Goal: Task Accomplishment & Management: Manage account settings

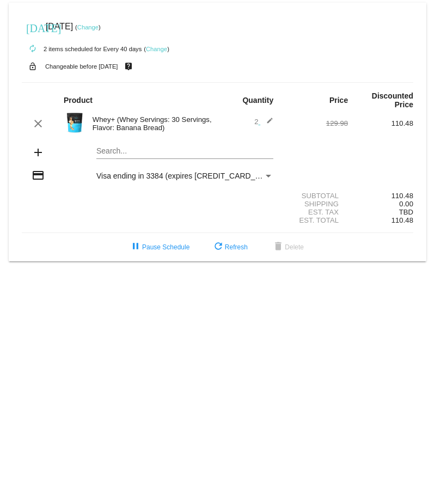
click at [99, 28] on link "Change" at bounding box center [87, 27] width 21 height 7
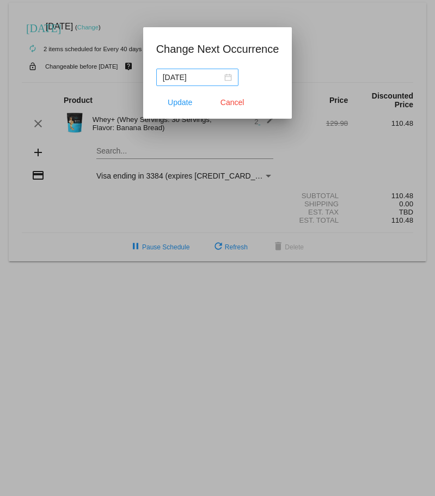
click at [231, 75] on nz-date-picker "2025-10-12" at bounding box center [197, 77] width 82 height 17
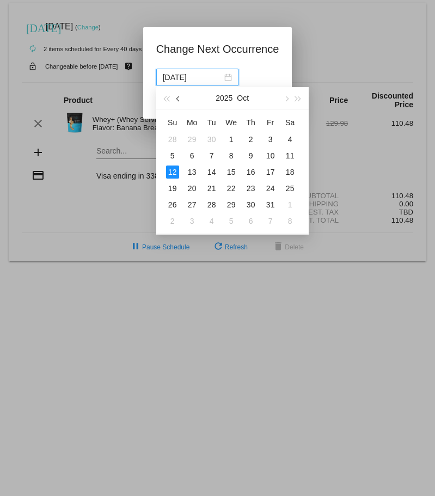
click at [181, 101] on button "button" at bounding box center [179, 98] width 12 height 22
click at [193, 189] on div "22" at bounding box center [192, 188] width 13 height 13
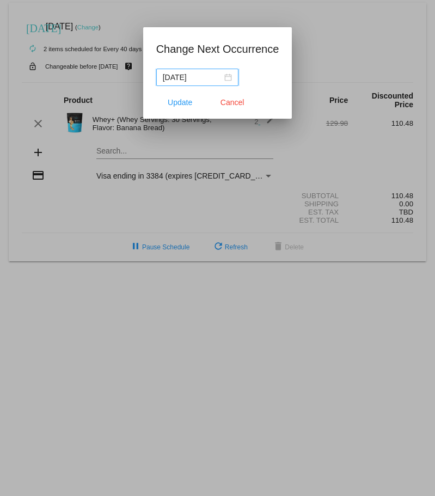
click at [230, 77] on div "2025-09-22" at bounding box center [197, 77] width 69 height 12
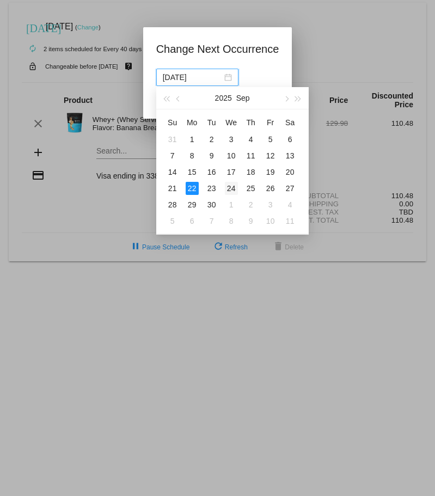
click at [232, 185] on div "24" at bounding box center [231, 188] width 13 height 13
type input "2025-09-24"
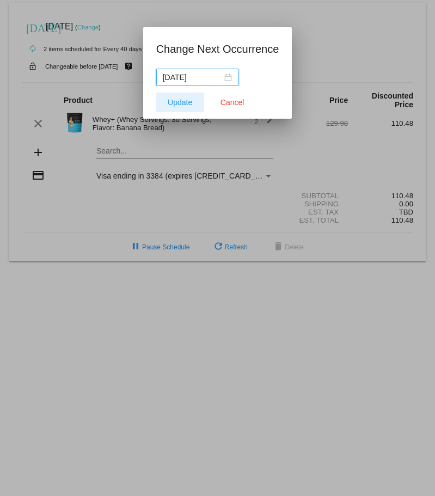
click at [181, 105] on span "Update" at bounding box center [180, 102] width 25 height 9
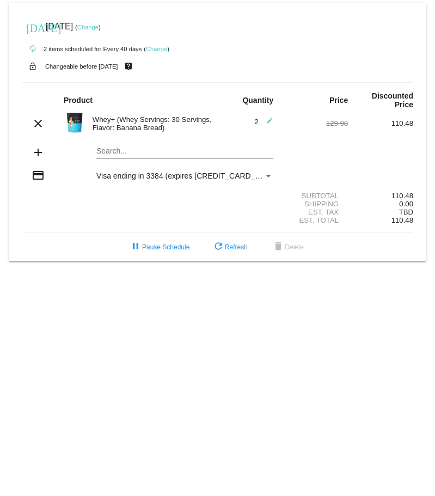
click at [37, 153] on mat-icon "add" at bounding box center [38, 152] width 13 height 13
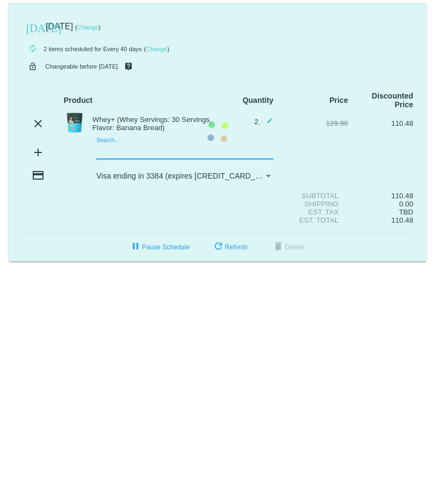
click at [65, 151] on mat-card "today Sep 24 2025 ( Change ) autorenew 2 items scheduled for Every 40 days ( Ch…" at bounding box center [218, 132] width 418 height 259
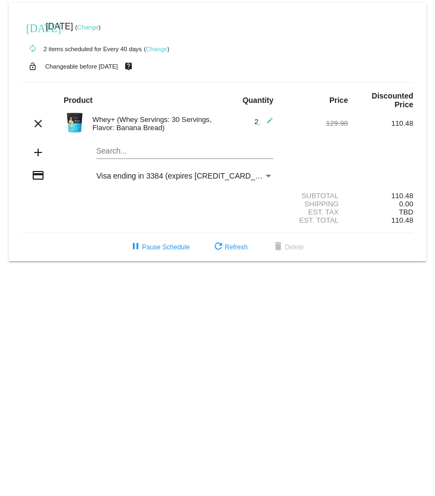
click at [38, 150] on mat-icon "add" at bounding box center [38, 152] width 13 height 13
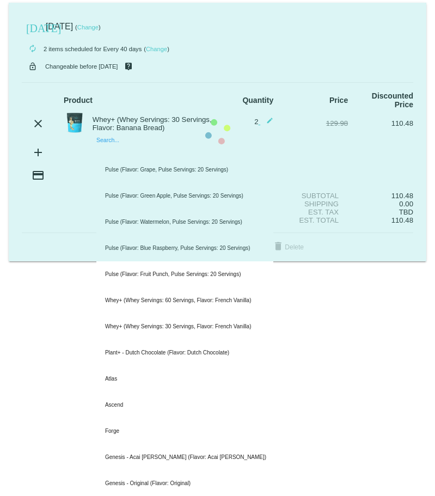
click at [70, 153] on mat-card "today Sep 24 2025 ( Change ) autorenew 2 items scheduled for Every 40 days ( Ch…" at bounding box center [218, 132] width 418 height 259
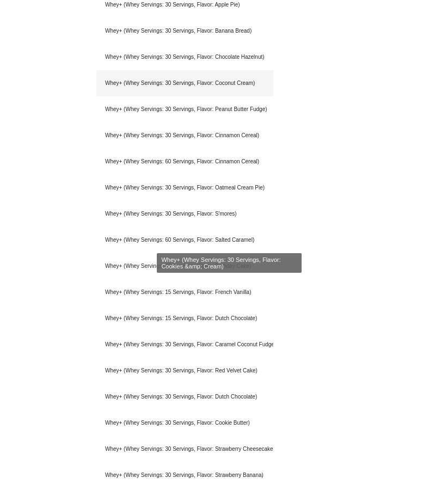
scroll to position [603, 0]
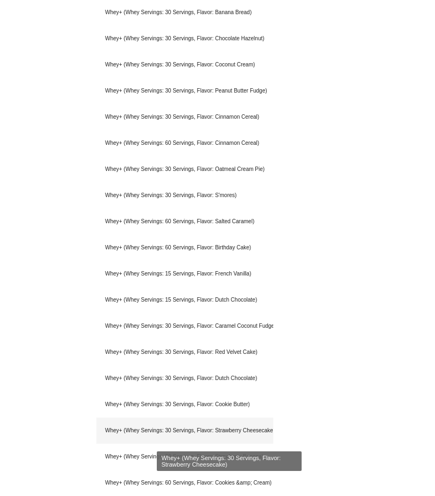
type input "Whey+"
click at [244, 427] on div "Whey+ (Whey Servings: 30 Servings, Flavor: Strawberry Cheesecake)" at bounding box center [184, 431] width 177 height 26
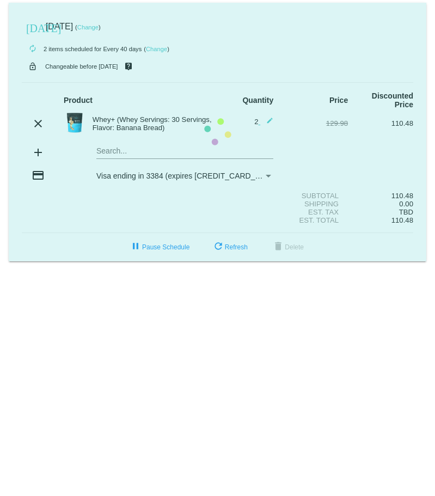
scroll to position [0, 0]
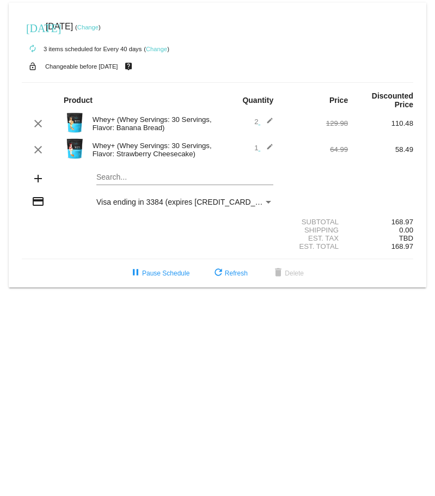
click at [274, 120] on mat-icon "edit" at bounding box center [266, 123] width 13 height 13
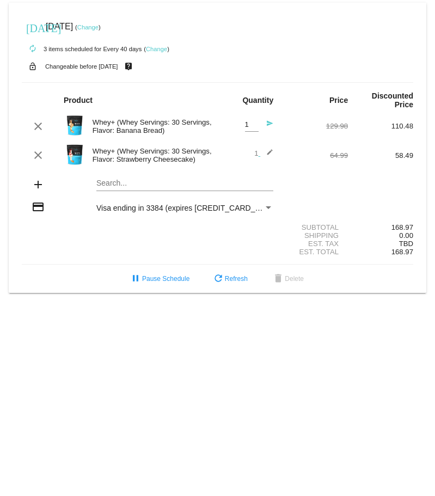
type input "1"
click at [256, 126] on input "1" at bounding box center [252, 125] width 14 height 8
click at [283, 225] on div "Subtotal" at bounding box center [315, 227] width 65 height 8
click at [420, 181] on mat-card "today Sep 24 2025 ( Change ) autorenew 3 items scheduled for Every 40 days ( Ch…" at bounding box center [218, 148] width 418 height 290
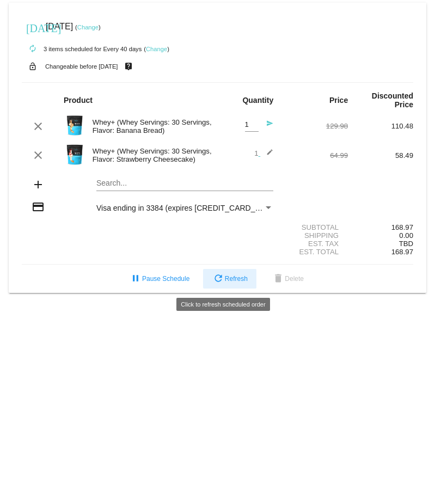
click at [239, 280] on span "refresh Refresh" at bounding box center [230, 279] width 36 height 8
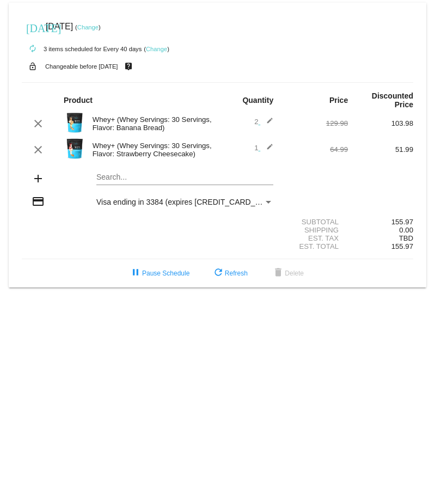
click at [271, 117] on mat-icon "edit" at bounding box center [266, 123] width 13 height 13
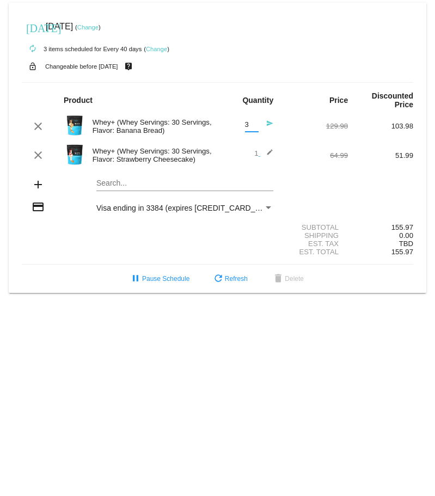
click at [257, 124] on input "3" at bounding box center [252, 125] width 14 height 8
click at [257, 125] on input "2" at bounding box center [252, 125] width 14 height 8
type input "1"
click at [257, 125] on input "1" at bounding box center [252, 125] width 14 height 8
click at [272, 151] on mat-icon "edit" at bounding box center [266, 155] width 13 height 13
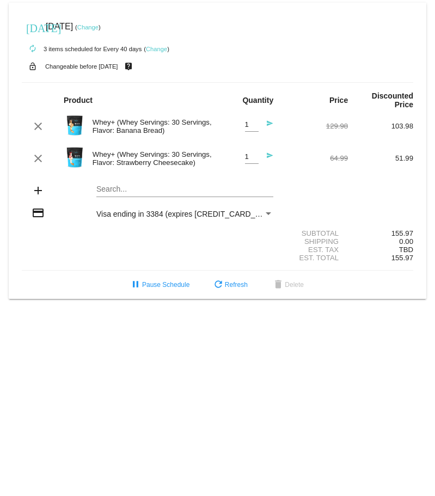
click at [272, 178] on div "Search..." at bounding box center [184, 186] width 177 height 21
click at [274, 210] on div "Payment Method" at bounding box center [269, 214] width 10 height 9
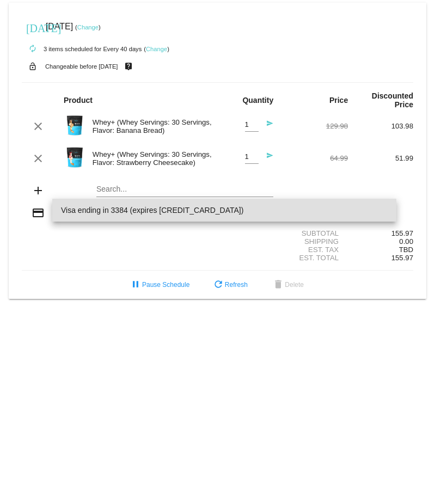
click at [92, 180] on div at bounding box center [217, 248] width 435 height 496
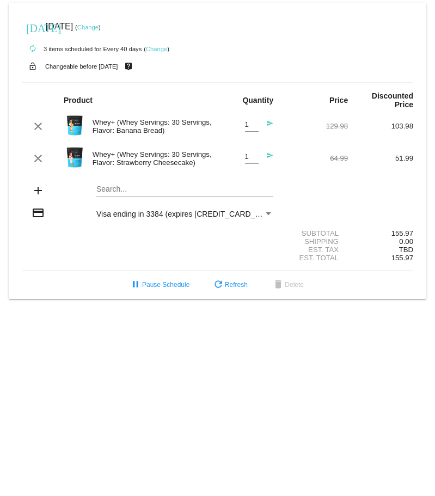
click at [176, 83] on mat-card-content "Product Quantity Price Discounted Price clear Whey+ (Whey Servings: 30 Servings…" at bounding box center [218, 176] width 392 height 189
click at [232, 285] on span "refresh Refresh" at bounding box center [230, 285] width 36 height 8
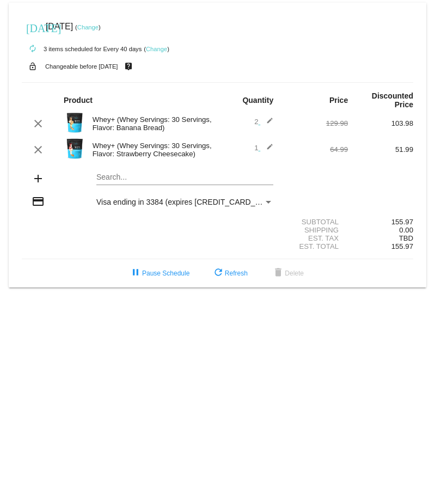
click at [274, 121] on mat-icon "edit" at bounding box center [266, 123] width 13 height 13
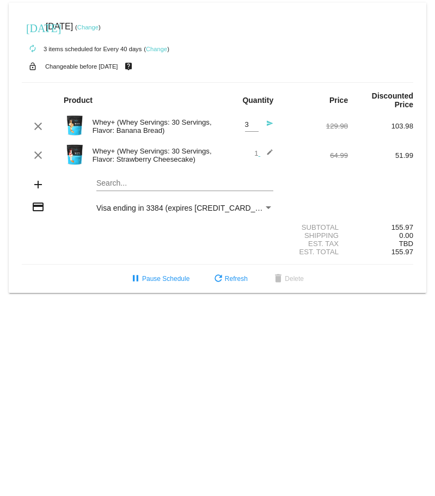
click at [258, 123] on input "3" at bounding box center [252, 125] width 14 height 8
click at [259, 126] on input "2" at bounding box center [252, 125] width 14 height 8
type input "1"
click at [259, 126] on input "1" at bounding box center [252, 125] width 14 height 8
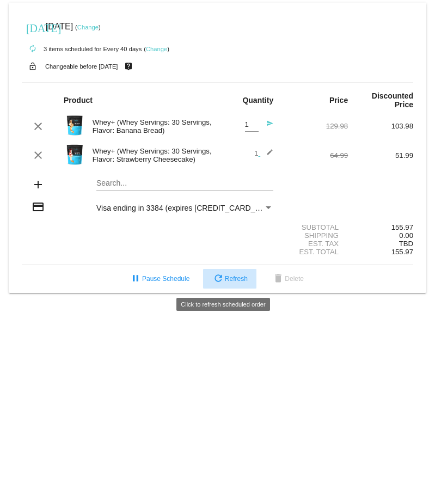
click at [220, 286] on mat-icon "refresh" at bounding box center [218, 279] width 13 height 13
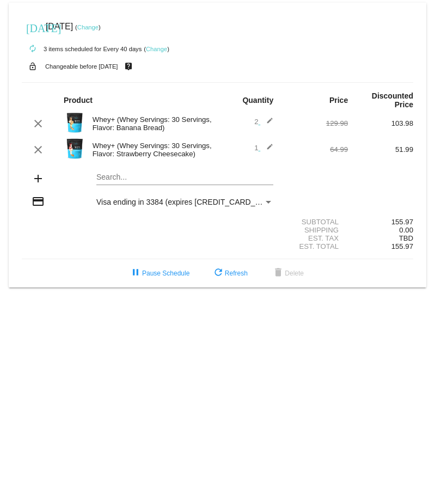
click at [271, 122] on mat-icon "edit" at bounding box center [266, 123] width 13 height 13
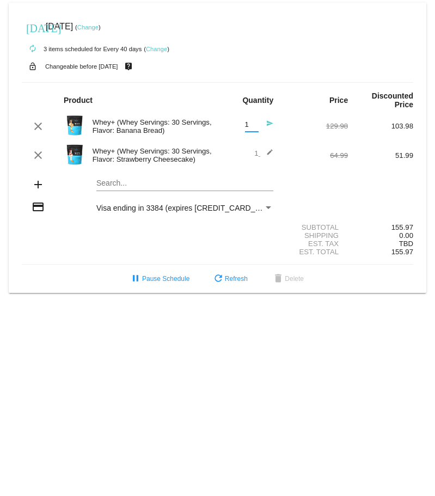
type input "1"
click at [256, 124] on input "1" at bounding box center [252, 125] width 14 height 8
click at [99, 27] on link "Change" at bounding box center [87, 27] width 21 height 7
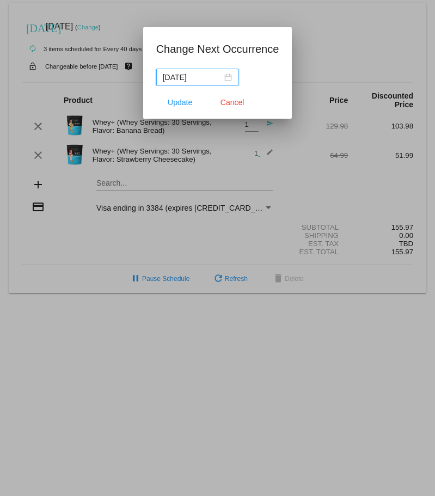
click at [368, 34] on div at bounding box center [217, 248] width 435 height 496
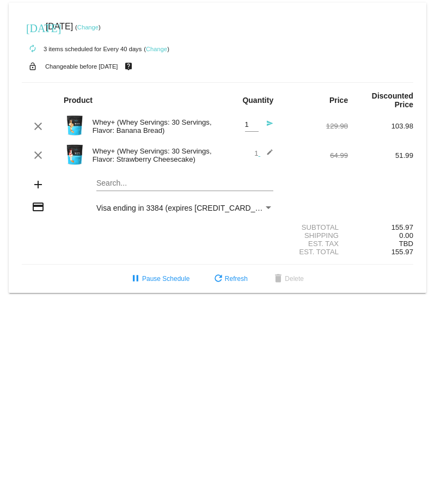
click at [271, 123] on mat-icon "send" at bounding box center [266, 126] width 13 height 13
